Goal: Check status: Check status

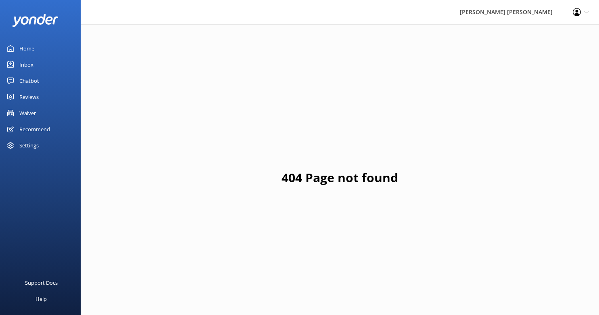
click at [38, 115] on link "Waiver" at bounding box center [40, 113] width 81 height 16
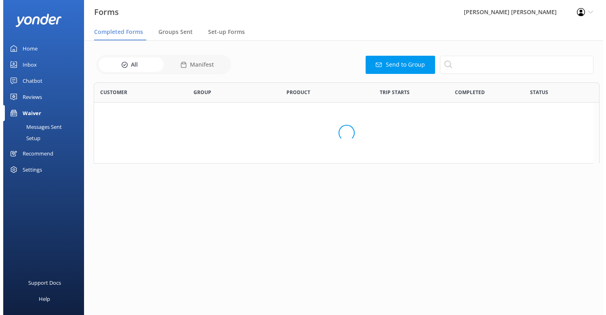
scroll to position [216, 493]
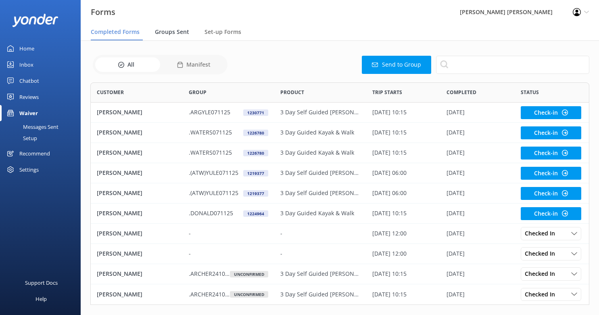
click at [176, 35] on span "Groups Sent" at bounding box center [172, 32] width 34 height 8
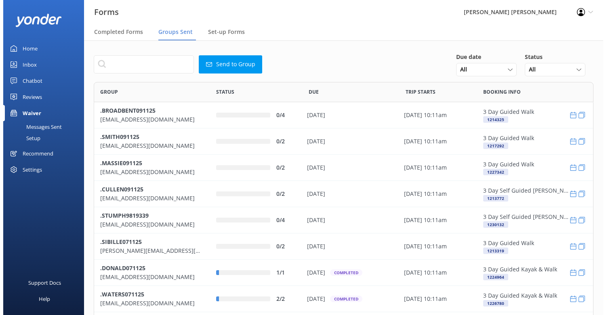
scroll to position [277, 493]
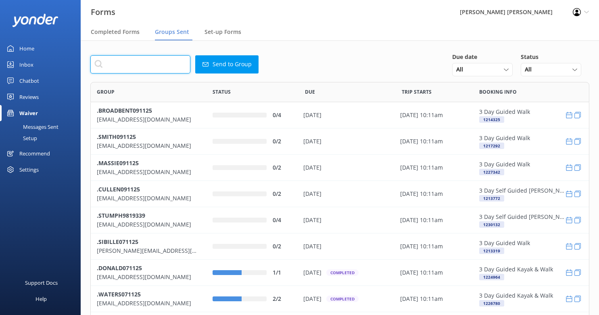
click at [138, 63] on input "text" at bounding box center [140, 64] width 100 height 18
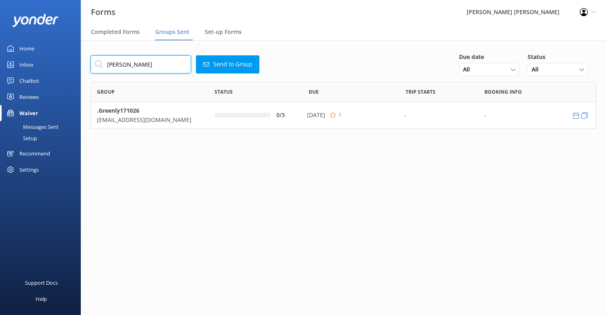
scroll to position [41, 499]
drag, startPoint x: 134, startPoint y: 64, endPoint x: 84, endPoint y: 67, distance: 50.5
click at [84, 67] on div "[PERSON_NAME] Send to Group Due date All [DATE] [DATE] Last 7 days Next 7 days …" at bounding box center [343, 96] width 525 height 113
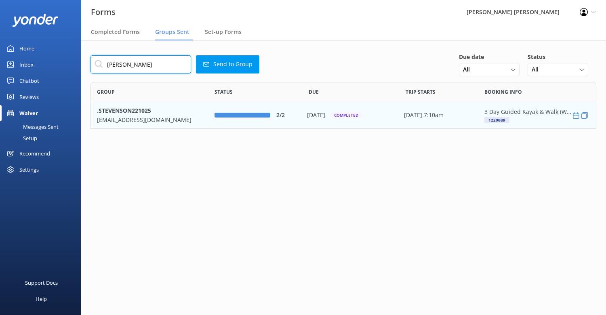
type input "[PERSON_NAME]"
click at [127, 121] on p "[EMAIL_ADDRESS][DOMAIN_NAME]" at bounding box center [149, 119] width 105 height 9
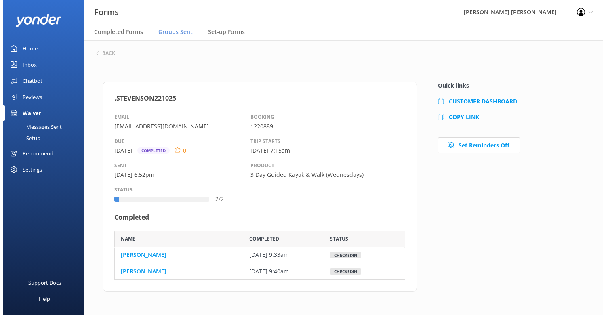
scroll to position [43, 285]
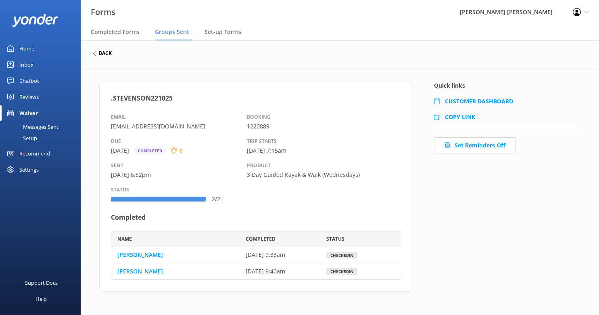
click at [105, 51] on h6 "back" at bounding box center [105, 53] width 13 height 5
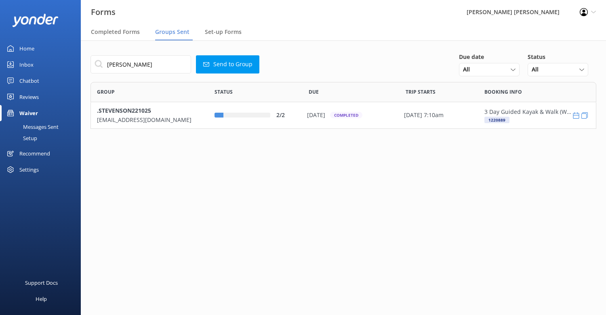
scroll to position [41, 499]
drag, startPoint x: 135, startPoint y: 64, endPoint x: 81, endPoint y: 65, distance: 54.5
click at [81, 65] on div "[PERSON_NAME] Send to Group Due date All [DATE] [DATE] Last 7 days Next 7 days …" at bounding box center [343, 96] width 525 height 113
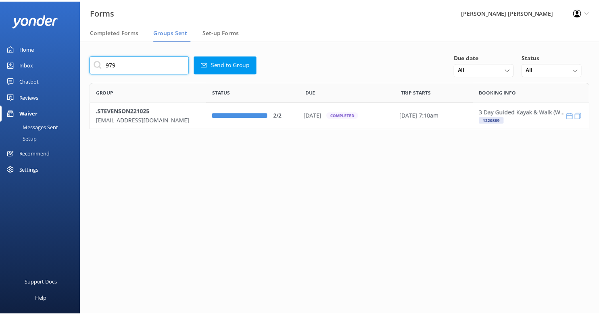
scroll to position [75, 499]
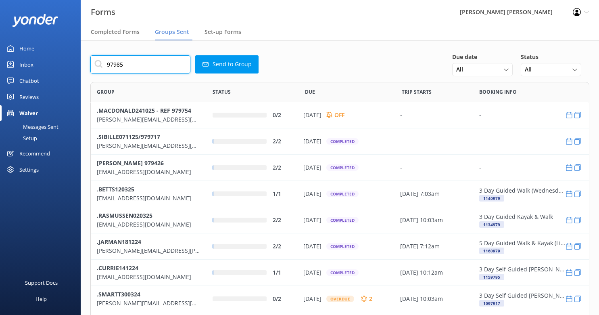
type input "979851"
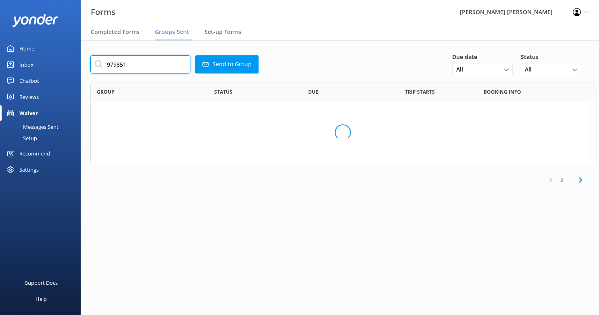
scroll to position [6, 6]
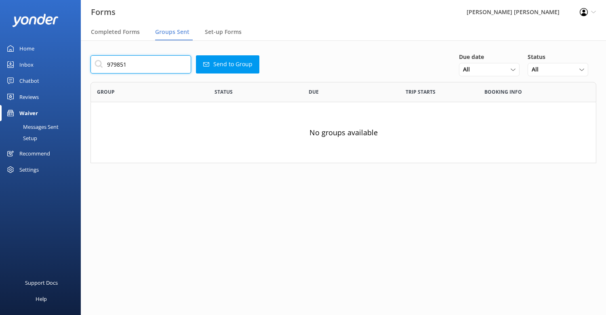
drag, startPoint x: 126, startPoint y: 66, endPoint x: 103, endPoint y: 66, distance: 23.4
click at [103, 66] on input "979851" at bounding box center [140, 64] width 101 height 18
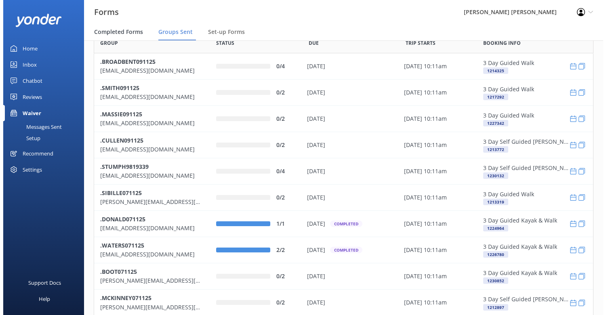
scroll to position [0, 0]
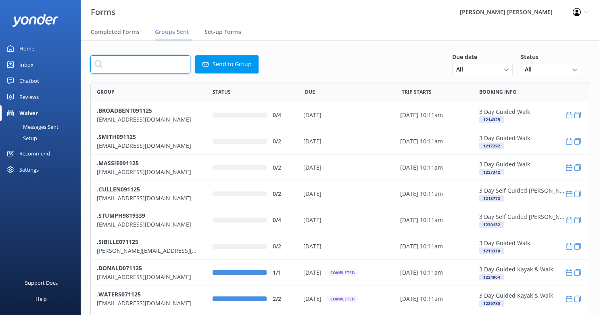
click at [122, 59] on input "text" at bounding box center [140, 64] width 100 height 18
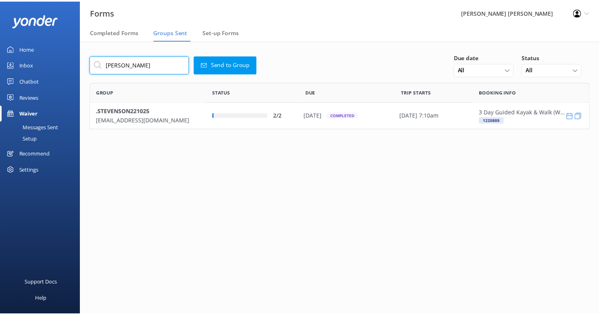
scroll to position [41, 499]
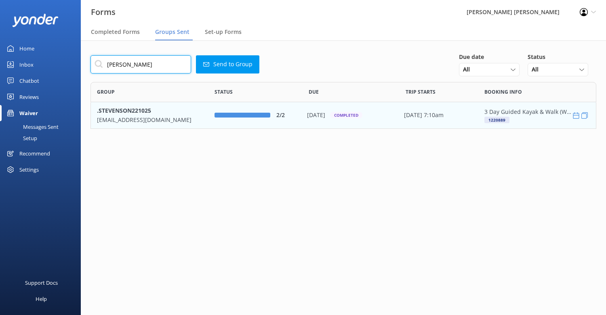
type input "[PERSON_NAME]"
click at [117, 115] on p ".STEVENSON221025" at bounding box center [149, 110] width 105 height 9
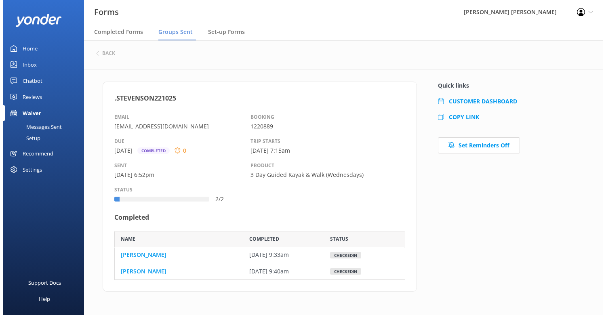
scroll to position [43, 285]
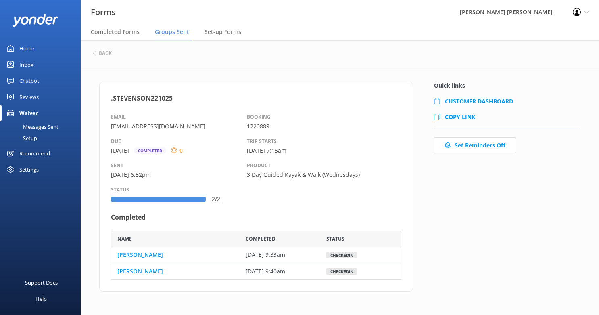
click at [146, 272] on link "[PERSON_NAME]" at bounding box center [140, 271] width 46 height 9
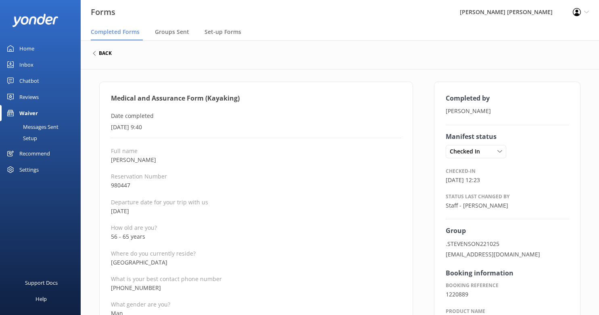
click at [103, 54] on h6 "back" at bounding box center [105, 53] width 13 height 5
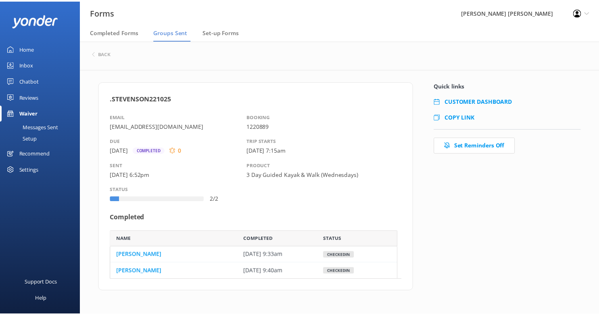
scroll to position [43, 285]
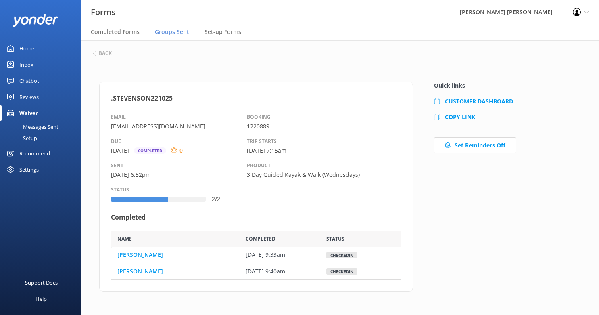
click at [103, 54] on h6 "back" at bounding box center [105, 53] width 13 height 5
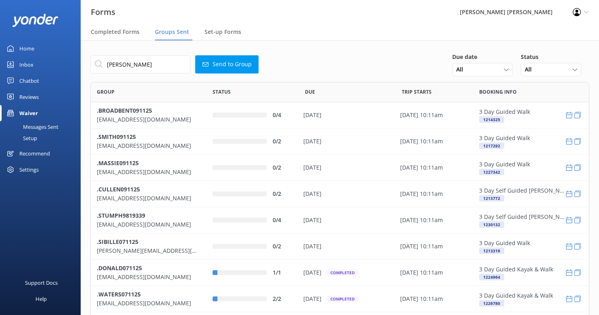
scroll to position [277, 493]
